Goal: Find specific page/section: Find specific page/section

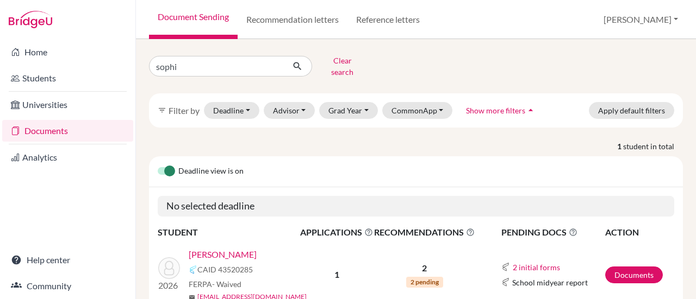
type input "[PERSON_NAME]"
click button "submit" at bounding box center [297, 66] width 29 height 21
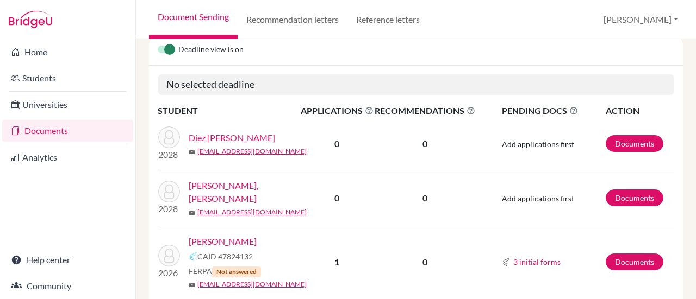
scroll to position [139, 0]
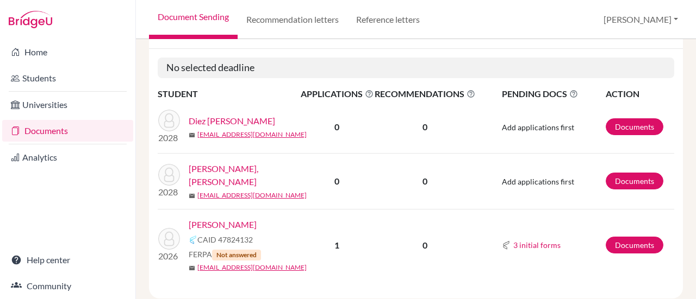
click at [206, 218] on link "[PERSON_NAME]" at bounding box center [223, 224] width 68 height 13
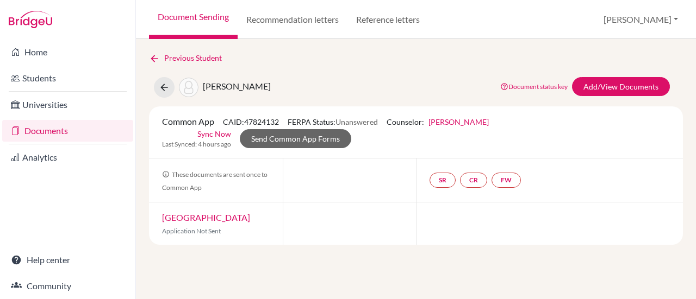
click at [54, 133] on link "Documents" at bounding box center [67, 131] width 131 height 22
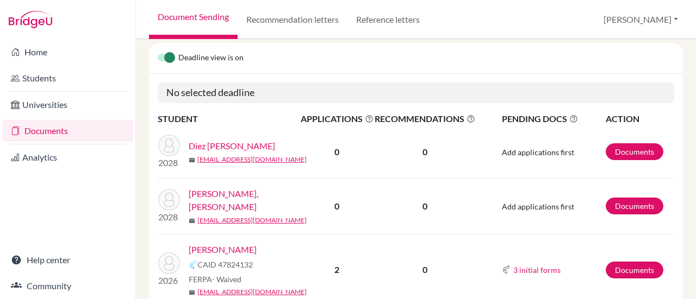
scroll to position [151, 0]
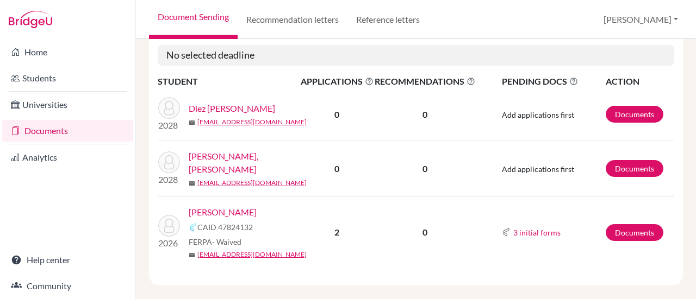
click at [216, 206] on link "[PERSON_NAME]" at bounding box center [223, 212] width 68 height 13
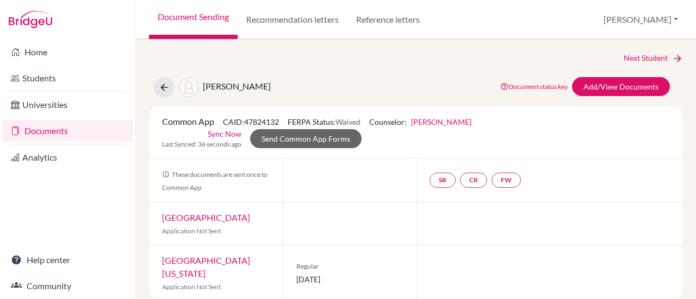
click at [51, 128] on link "Documents" at bounding box center [67, 131] width 131 height 22
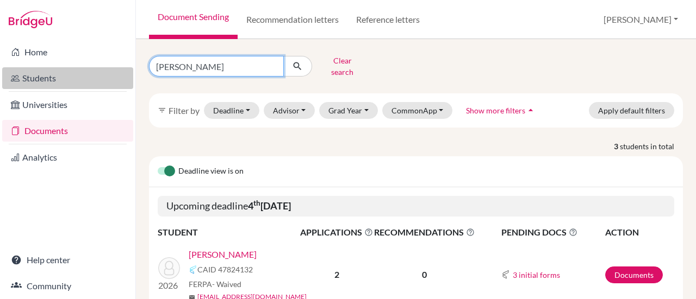
drag, startPoint x: 196, startPoint y: 67, endPoint x: 91, endPoint y: 67, distance: 104.9
click at [91, 67] on div "Home Students Universities Documents Analytics Help center Community Document S…" at bounding box center [348, 149] width 696 height 299
type input "luccas"
click button "submit" at bounding box center [297, 66] width 29 height 21
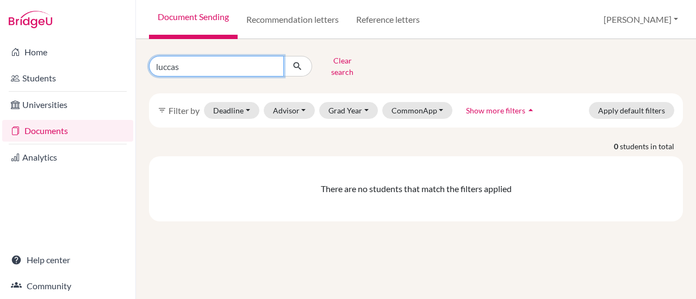
click at [179, 61] on input "luccas" at bounding box center [216, 66] width 135 height 21
type input "lucca"
click button "submit" at bounding box center [297, 66] width 29 height 21
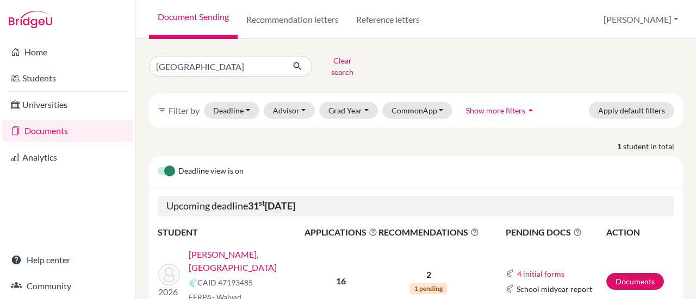
click at [204, 248] on link "Wolff, Lucca" at bounding box center [250, 261] width 123 height 26
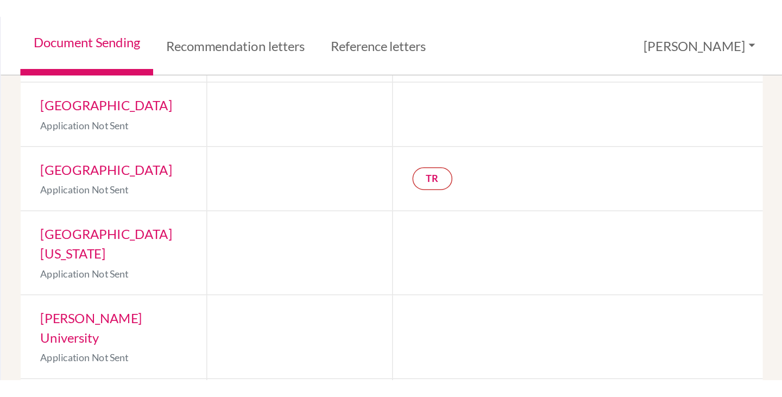
scroll to position [203, 0]
